Goal: Task Accomplishment & Management: Use online tool/utility

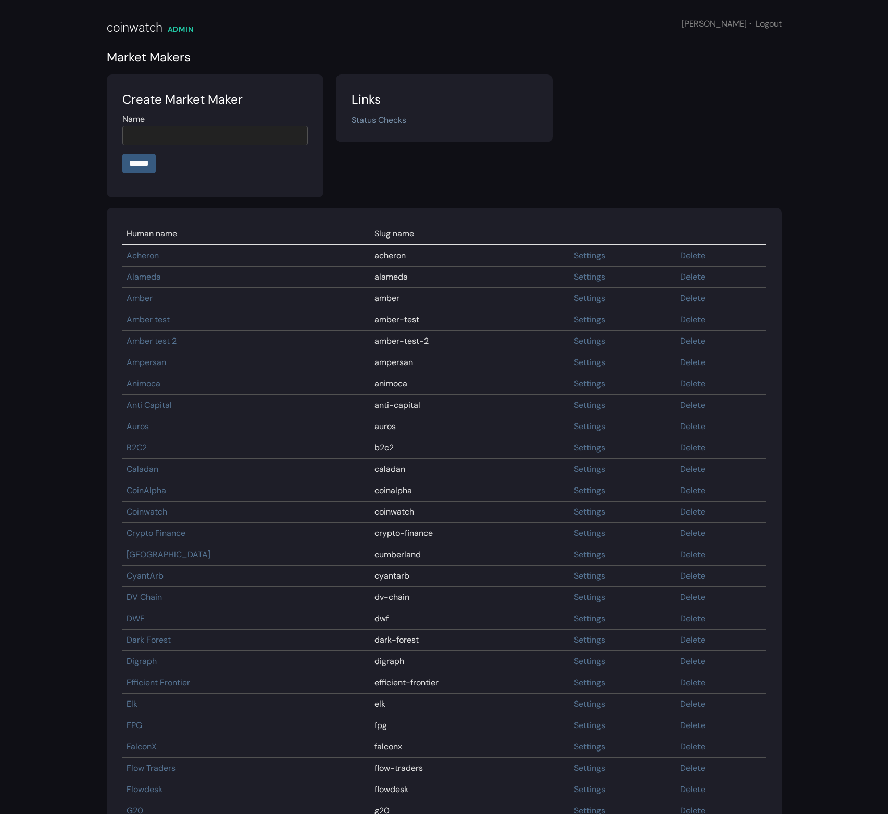
click at [361, 120] on link "Status Checks" at bounding box center [378, 120] width 55 height 11
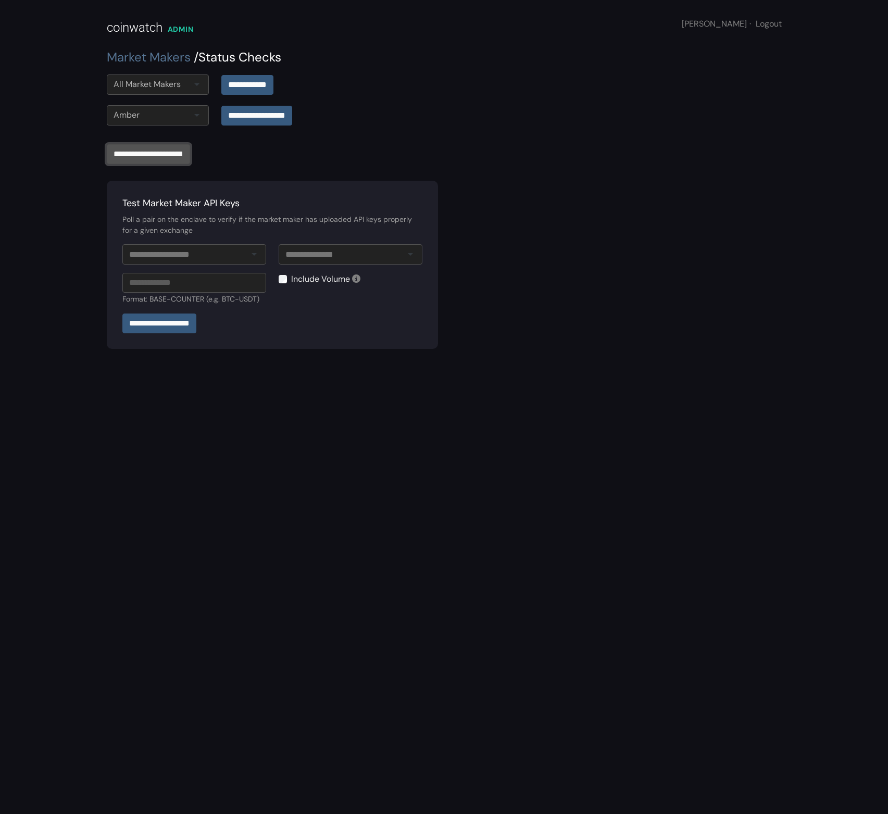
click at [164, 157] on input "**********" at bounding box center [148, 154] width 83 height 20
